Goal: Task Accomplishment & Management: Use online tool/utility

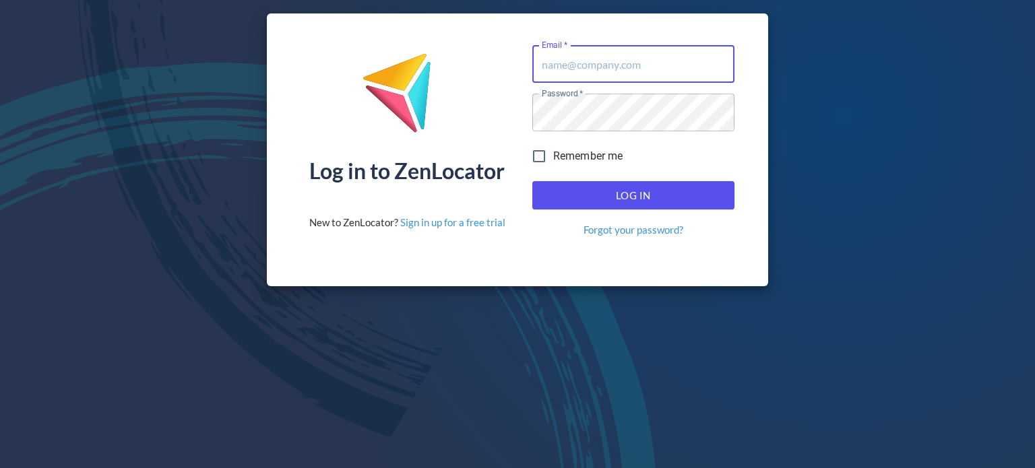
type input "[PERSON_NAME][EMAIL_ADDRESS][DOMAIN_NAME]"
click at [539, 156] on input "Remember me" at bounding box center [539, 156] width 28 height 28
checkbox input "true"
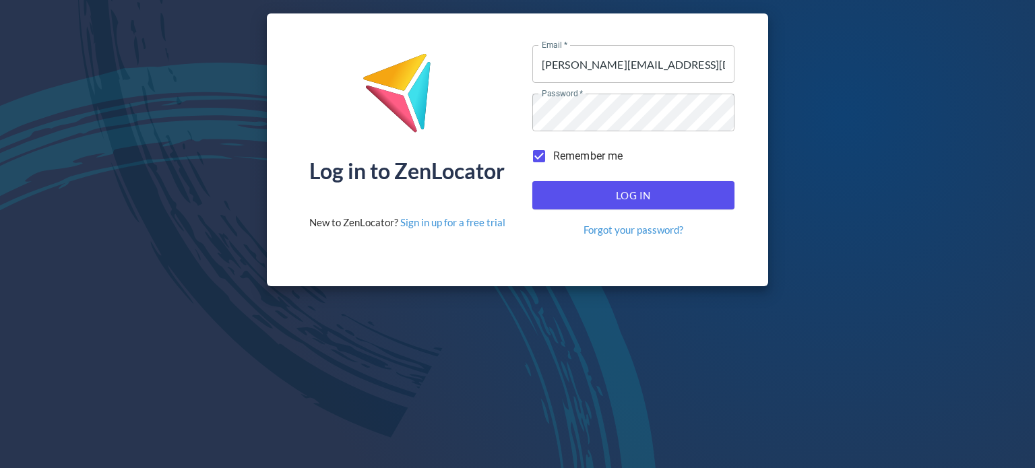
click at [639, 194] on span "Log In" at bounding box center [633, 196] width 172 height 18
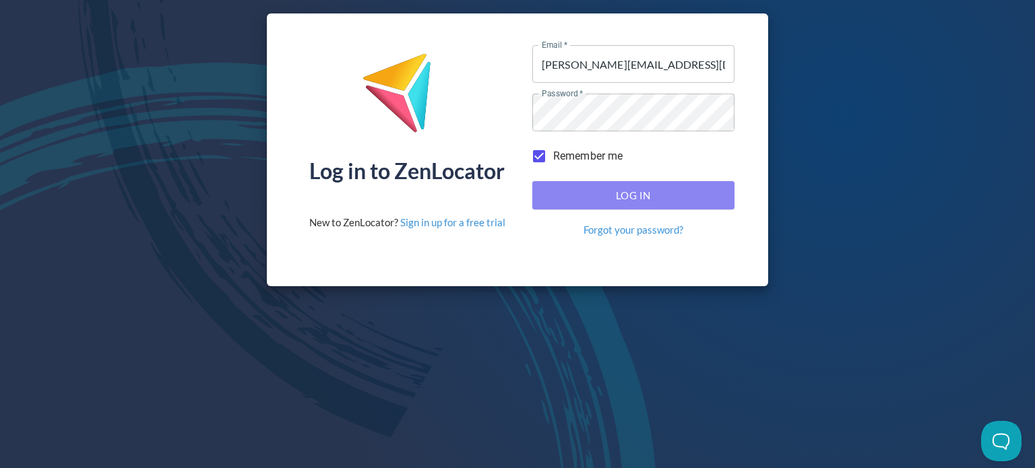
click at [626, 194] on span "Log In" at bounding box center [633, 196] width 172 height 18
click at [634, 197] on span "Log In" at bounding box center [633, 196] width 172 height 18
click at [634, 195] on span "Log In" at bounding box center [633, 196] width 172 height 18
click at [638, 199] on span "Log In" at bounding box center [633, 196] width 172 height 18
click at [630, 196] on span "Log In" at bounding box center [633, 196] width 172 height 18
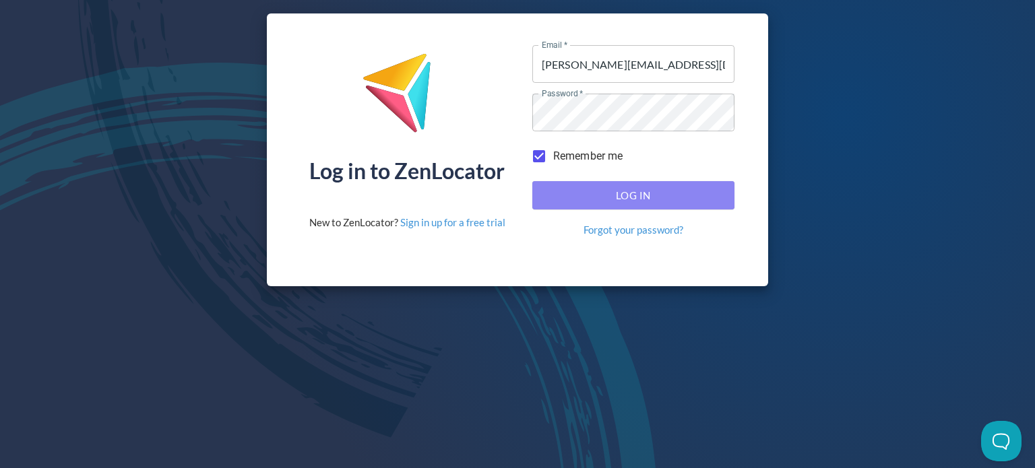
click at [630, 196] on span "Log In" at bounding box center [633, 196] width 172 height 18
click at [622, 196] on span "Log In" at bounding box center [633, 196] width 172 height 18
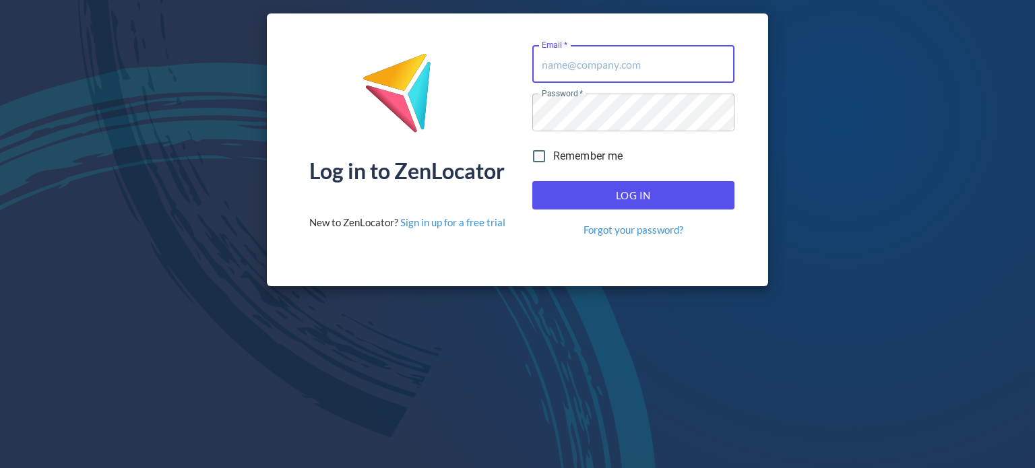
type input "[PERSON_NAME][EMAIL_ADDRESS][DOMAIN_NAME]"
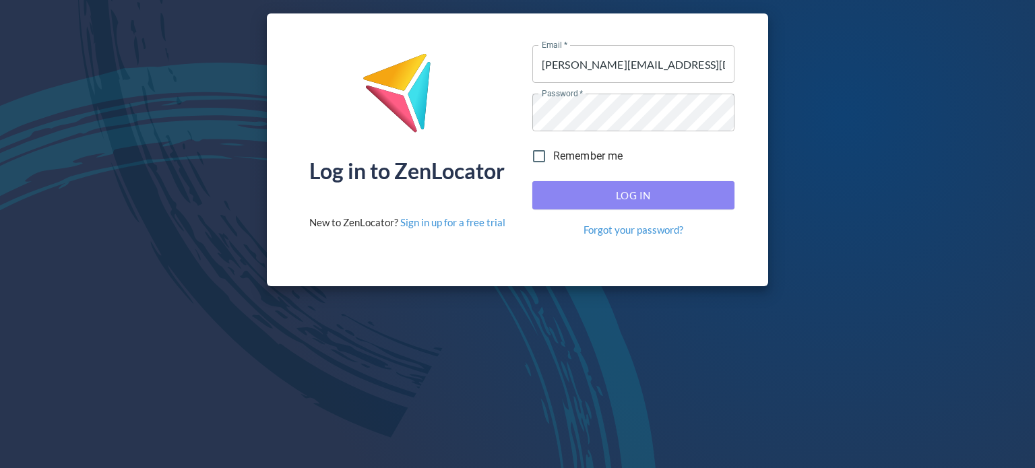
click at [633, 193] on span "Log In" at bounding box center [633, 196] width 172 height 18
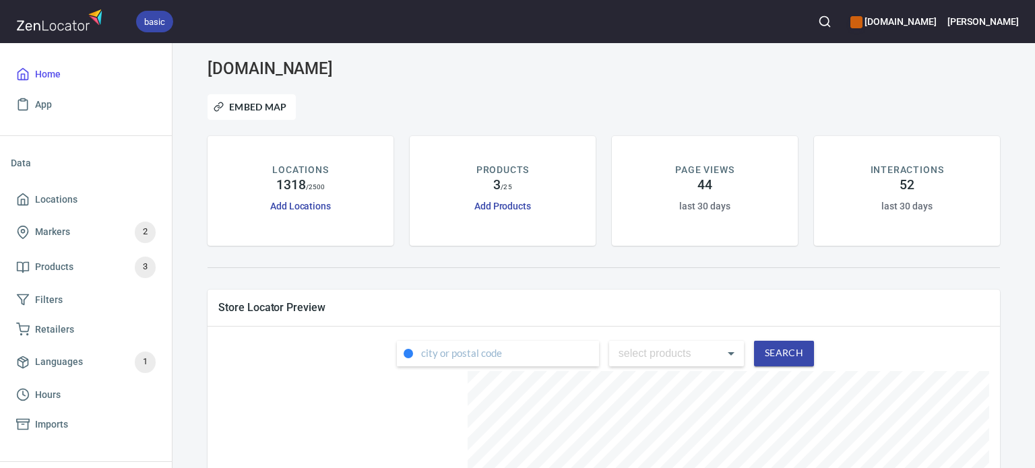
click at [529, 355] on input "text" at bounding box center [510, 354] width 178 height 26
click at [536, 350] on input "text" at bounding box center [510, 354] width 178 height 26
paste input "82633"
type input "82633"
click at [783, 352] on button "Search" at bounding box center [784, 354] width 60 height 26
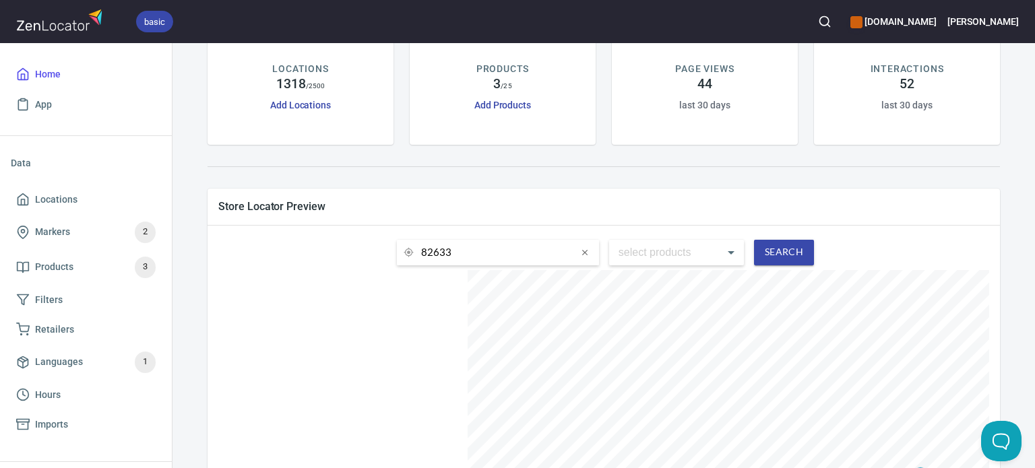
scroll to position [89, 0]
